Goal: Information Seeking & Learning: Learn about a topic

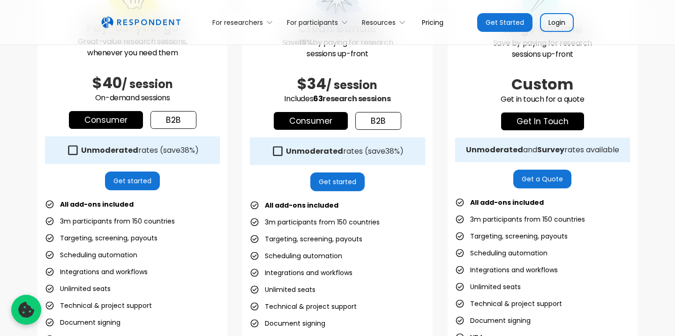
scroll to position [336, 0]
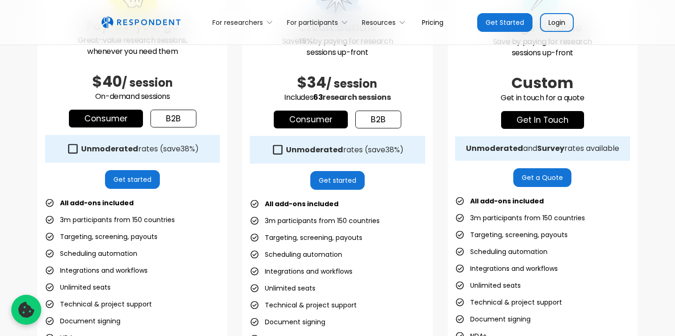
click at [181, 113] on link "b2b" at bounding box center [173, 119] width 46 height 18
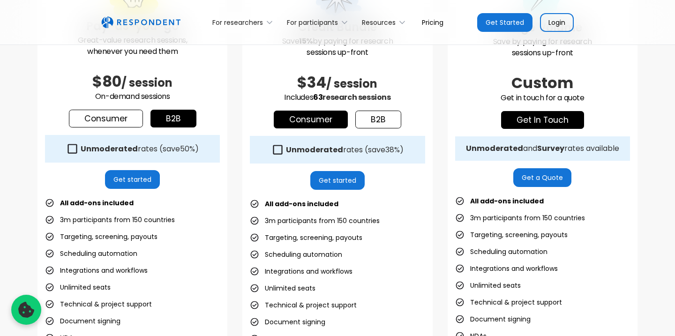
click at [364, 116] on link "b2b" at bounding box center [378, 120] width 46 height 18
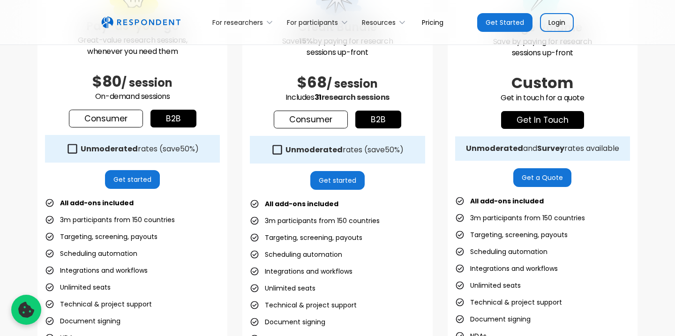
click at [100, 116] on link "Consumer" at bounding box center [106, 119] width 74 height 18
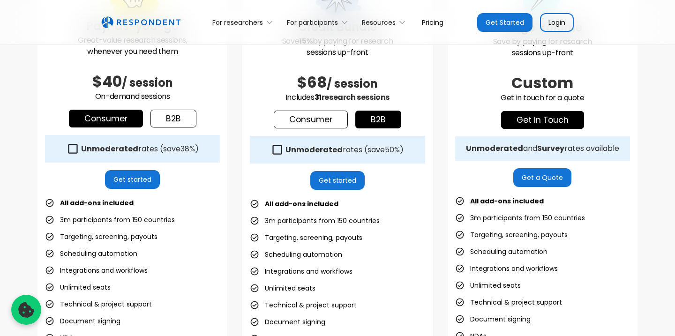
click at [179, 114] on link "b2b" at bounding box center [173, 119] width 46 height 18
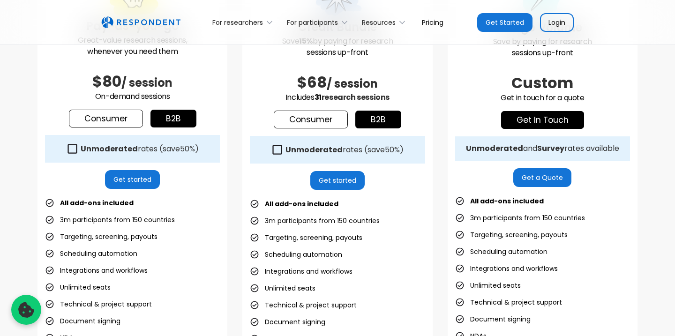
click at [118, 114] on link "Consumer" at bounding box center [106, 119] width 74 height 18
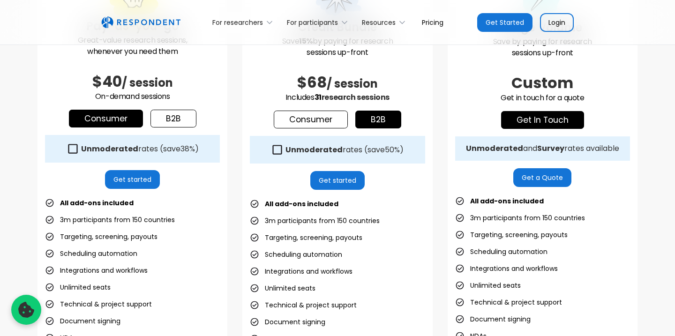
click at [177, 120] on link "b2b" at bounding box center [173, 119] width 46 height 18
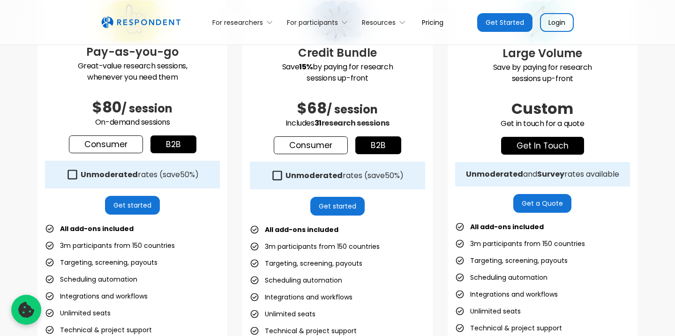
scroll to position [307, 0]
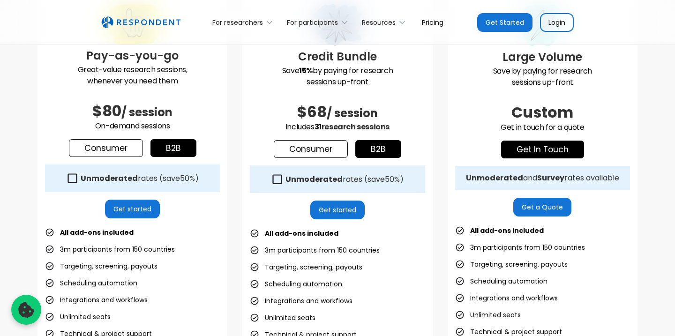
click at [105, 150] on link "Consumer" at bounding box center [106, 148] width 74 height 18
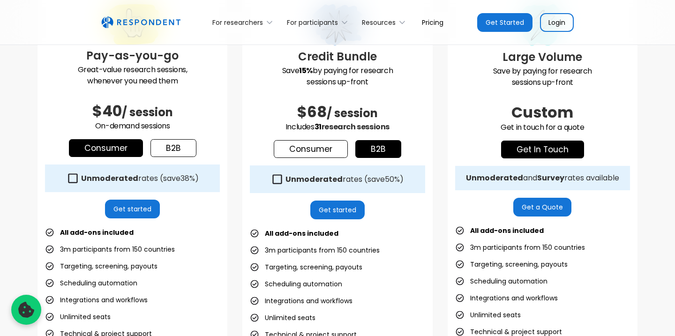
click at [181, 150] on link "b2b" at bounding box center [173, 148] width 46 height 18
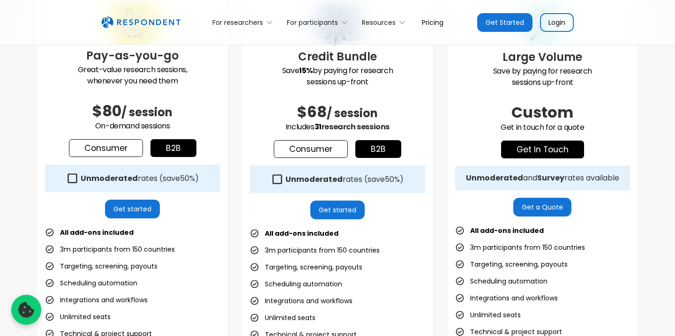
click at [89, 172] on div "Unmoderated rates (save 50% )" at bounding box center [132, 178] width 175 height 28
click at [98, 167] on div "Unmoderated rates (save 50% )" at bounding box center [132, 178] width 175 height 28
click at [97, 149] on link "Consumer" at bounding box center [106, 148] width 74 height 18
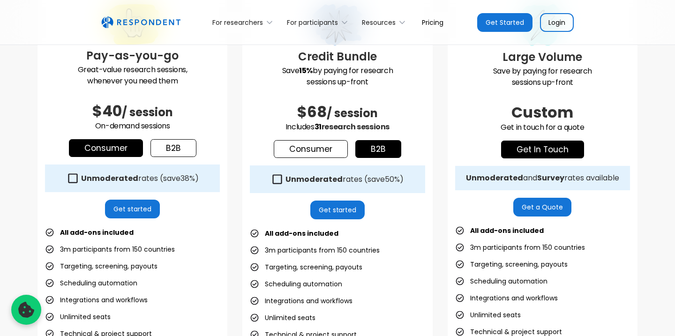
click at [106, 178] on strong "Unmoderated" at bounding box center [109, 178] width 57 height 11
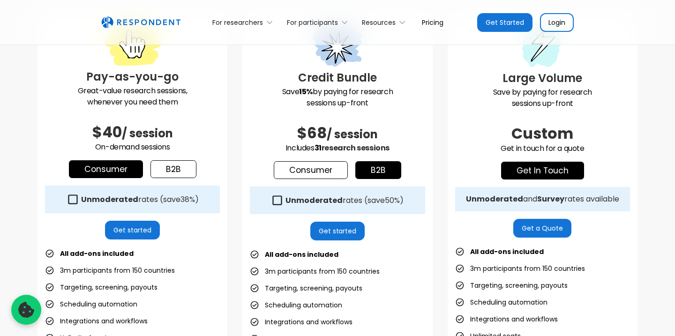
scroll to position [289, 0]
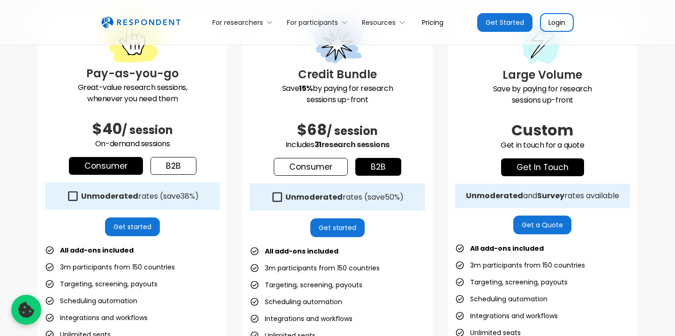
click at [151, 193] on div "Unmoderated rates (save 38% )" at bounding box center [140, 196] width 118 height 9
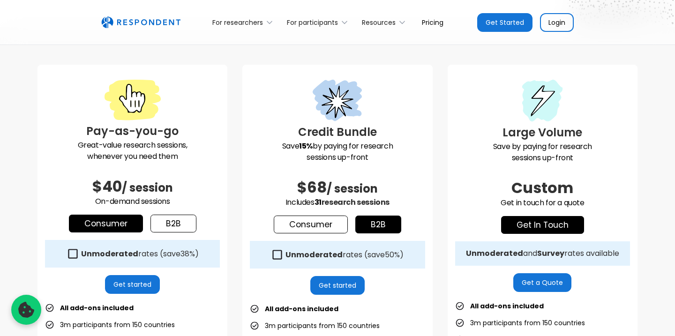
scroll to position [239, 0]
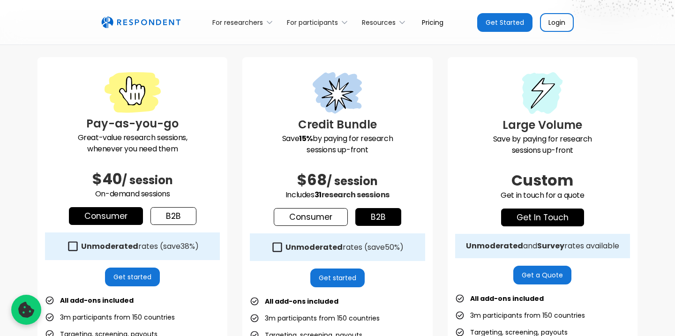
click at [340, 195] on span "research sessions" at bounding box center [355, 194] width 68 height 11
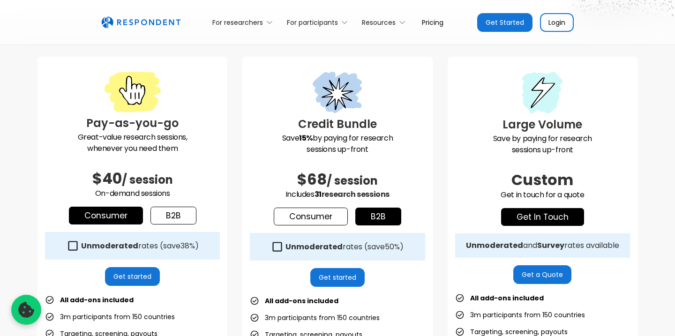
scroll to position [233, 0]
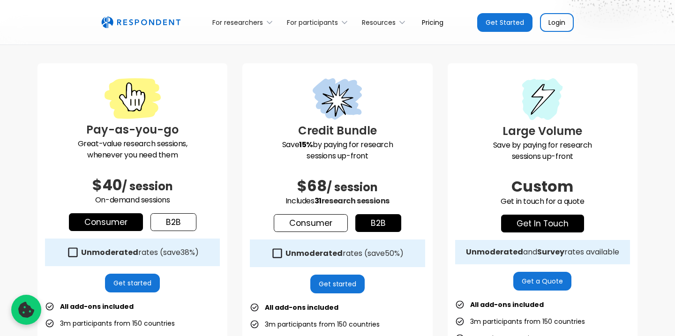
click at [361, 133] on h3 "Credit Bundle" at bounding box center [337, 130] width 175 height 17
click at [391, 143] on p "Save 15% by paying for research sessions up-front" at bounding box center [337, 150] width 175 height 22
click at [332, 234] on div "Credit Bundle Save 15% by paying for research sessions up-front $68 / session I…" at bounding box center [337, 280] width 190 height 434
click at [323, 219] on link "Consumer" at bounding box center [311, 223] width 74 height 18
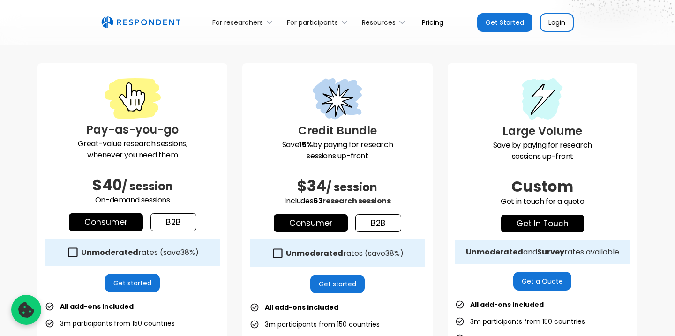
click at [277, 252] on icon at bounding box center [277, 253] width 13 height 13
click at [275, 253] on icon at bounding box center [277, 252] width 9 height 9
